Goal: Task Accomplishment & Management: Complete application form

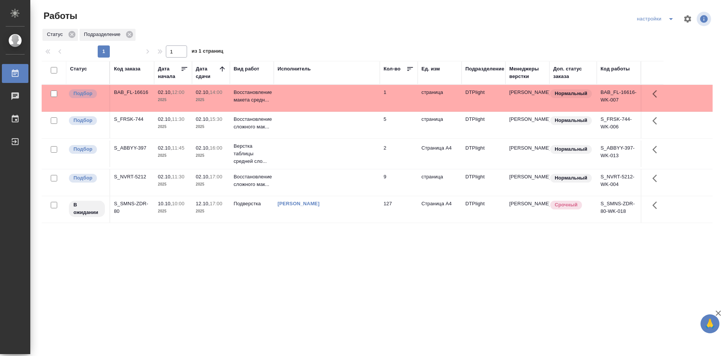
click at [296, 265] on div "Статус Код заказа Дата начала Дата сдачи Вид работ Исполнитель Кол-во Ед. изм П…" at bounding box center [377, 197] width 671 height 273
click at [141, 179] on div "S_NVRT-5212" at bounding box center [132, 177] width 36 height 8
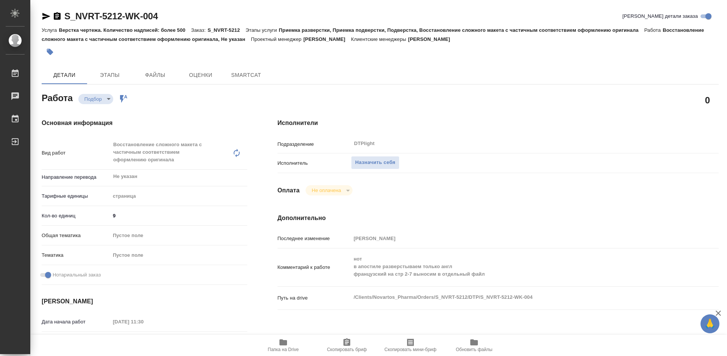
type textarea "x"
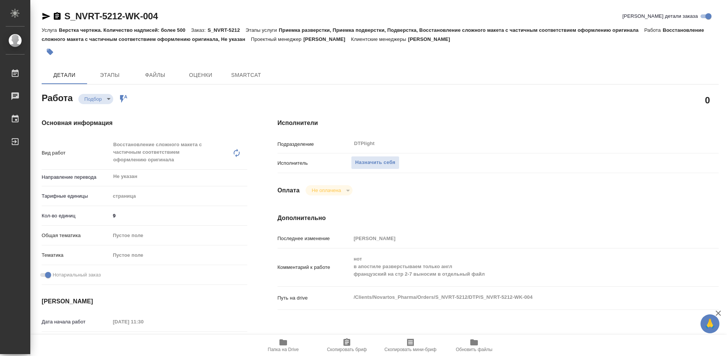
type textarea "x"
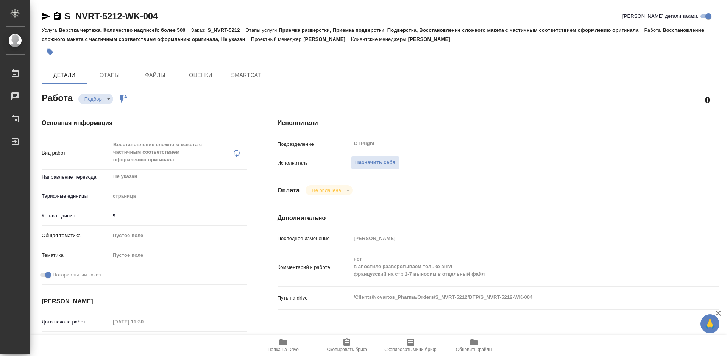
type textarea "x"
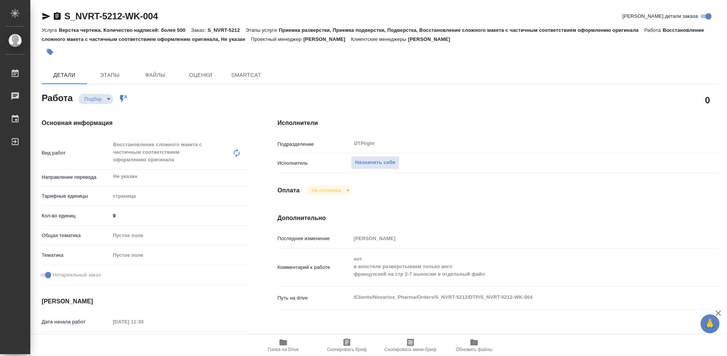
type textarea "x"
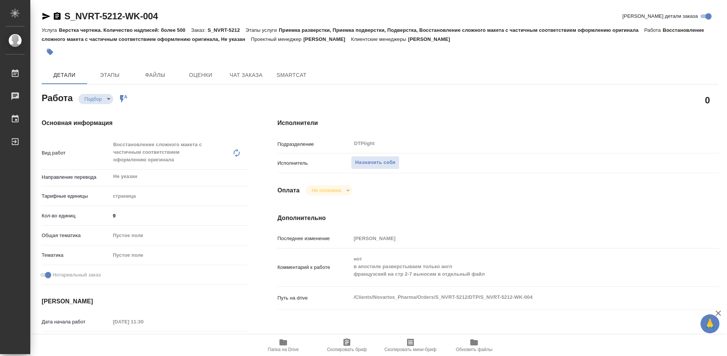
type textarea "x"
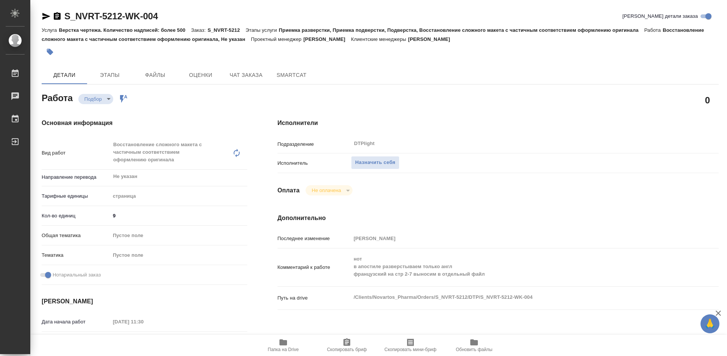
type textarea "x"
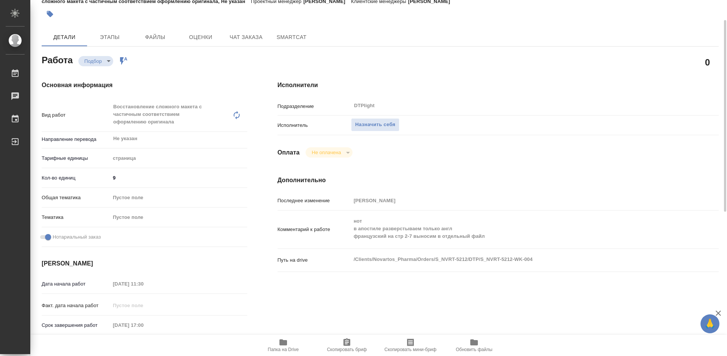
scroll to position [76, 0]
